Goal: Transaction & Acquisition: Purchase product/service

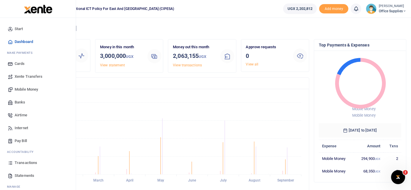
click at [26, 87] on span "Mobile Money" at bounding box center [26, 90] width 23 height 6
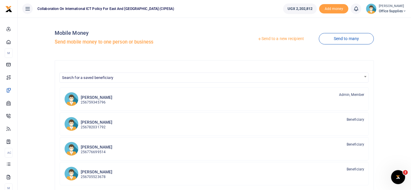
click at [290, 38] on link "Send to a new recipient" at bounding box center [280, 39] width 76 height 11
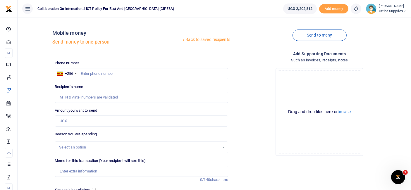
click at [114, 71] on div at bounding box center [205, 95] width 411 height 190
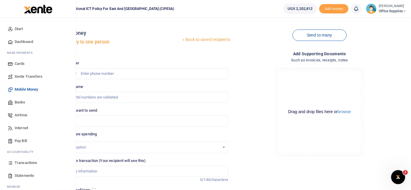
click at [24, 115] on span "Airtime" at bounding box center [21, 115] width 13 height 6
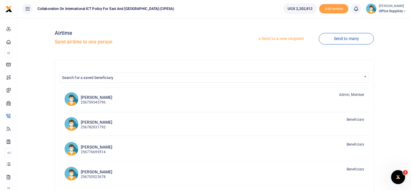
click at [285, 38] on link "Send to a new recipient" at bounding box center [280, 39] width 76 height 11
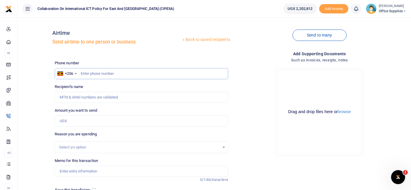
click at [102, 76] on input "text" at bounding box center [141, 73] width 173 height 11
type input "0772073255"
type input "Gerald Muhanguzi"
type input "0772073255"
click at [81, 120] on input "Amount you want to send" at bounding box center [141, 121] width 173 height 11
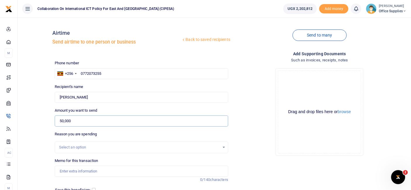
type input "50,000"
click at [216, 144] on div "Select an option" at bounding box center [139, 147] width 161 height 6
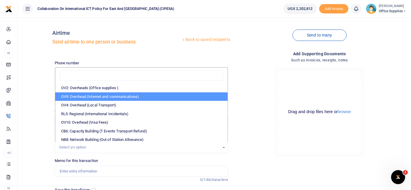
click at [112, 93] on li "OV9: Overhead (Internet and communications)" at bounding box center [141, 96] width 172 height 9
select select "74"
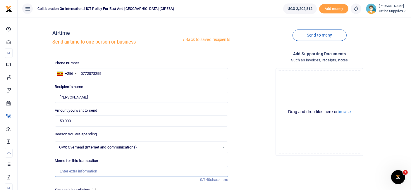
click at [83, 170] on input "Memo for this transaction" at bounding box center [141, 171] width 173 height 11
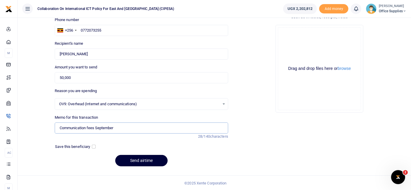
type input "Communication fees September"
click at [145, 160] on button "Send airtime" at bounding box center [141, 160] width 52 height 11
